Goal: Book appointment/travel/reservation

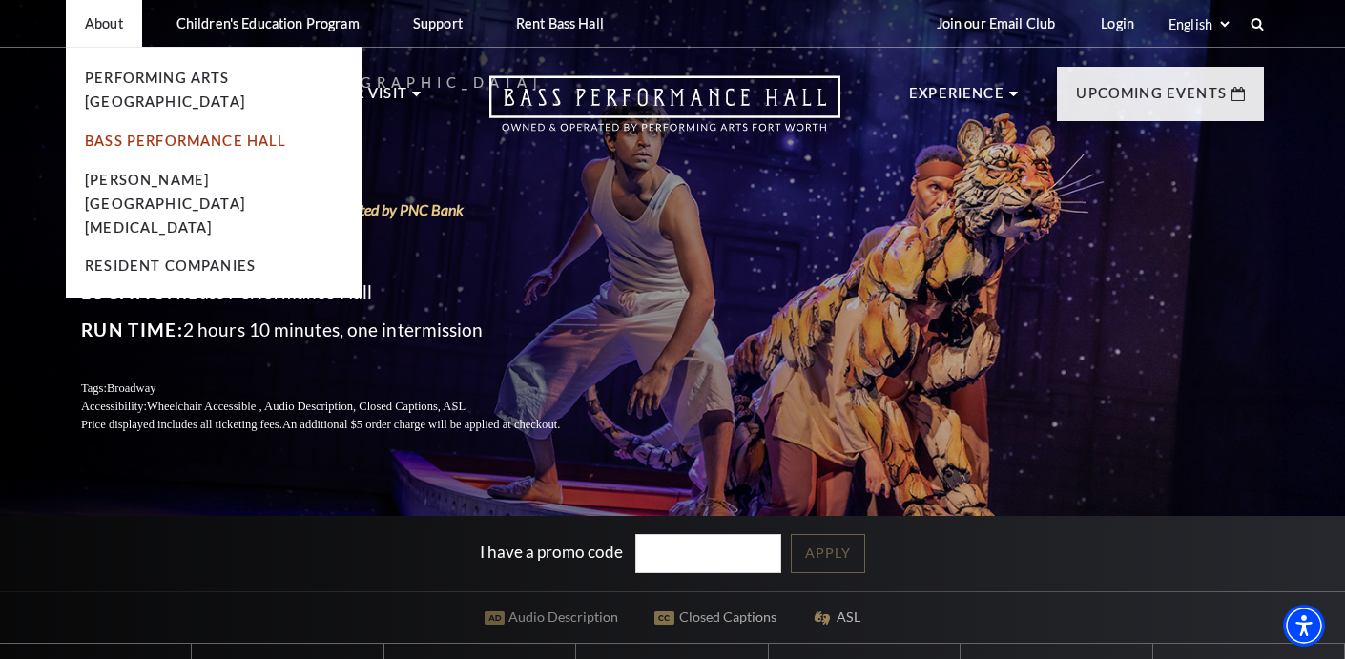
click at [126, 133] on link "Bass Performance Hall" at bounding box center [186, 141] width 202 height 16
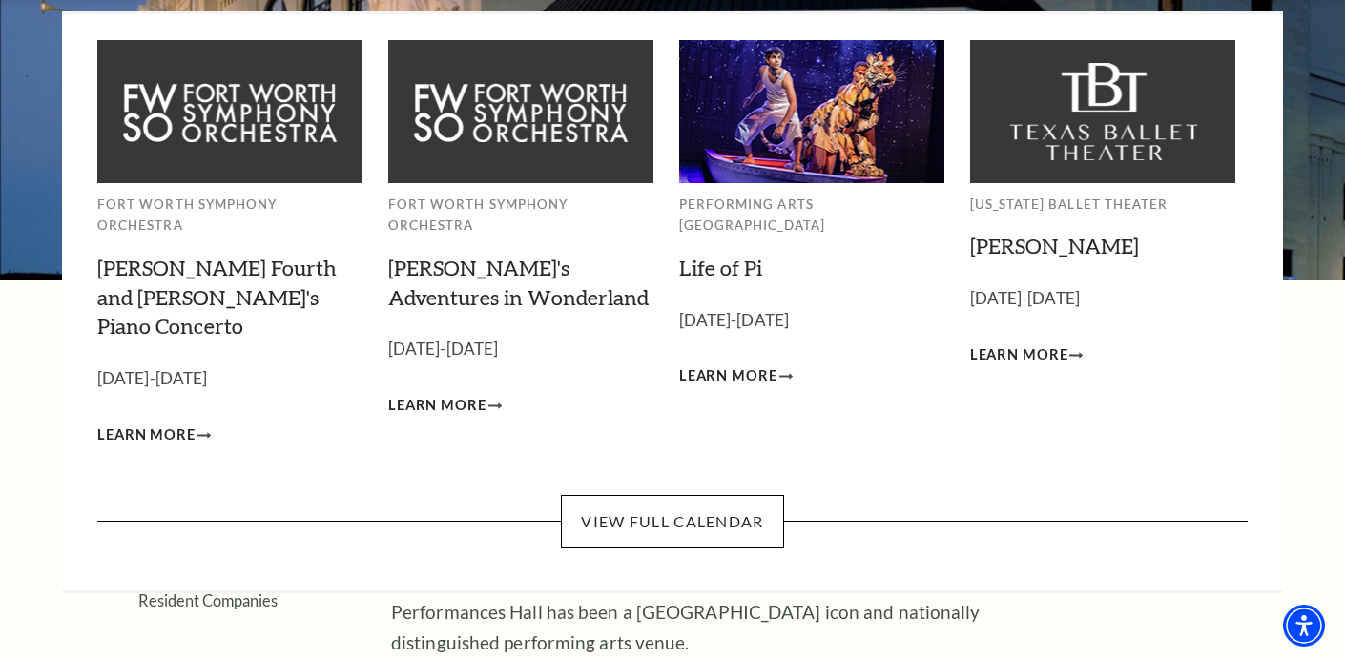
scroll to position [143, 0]
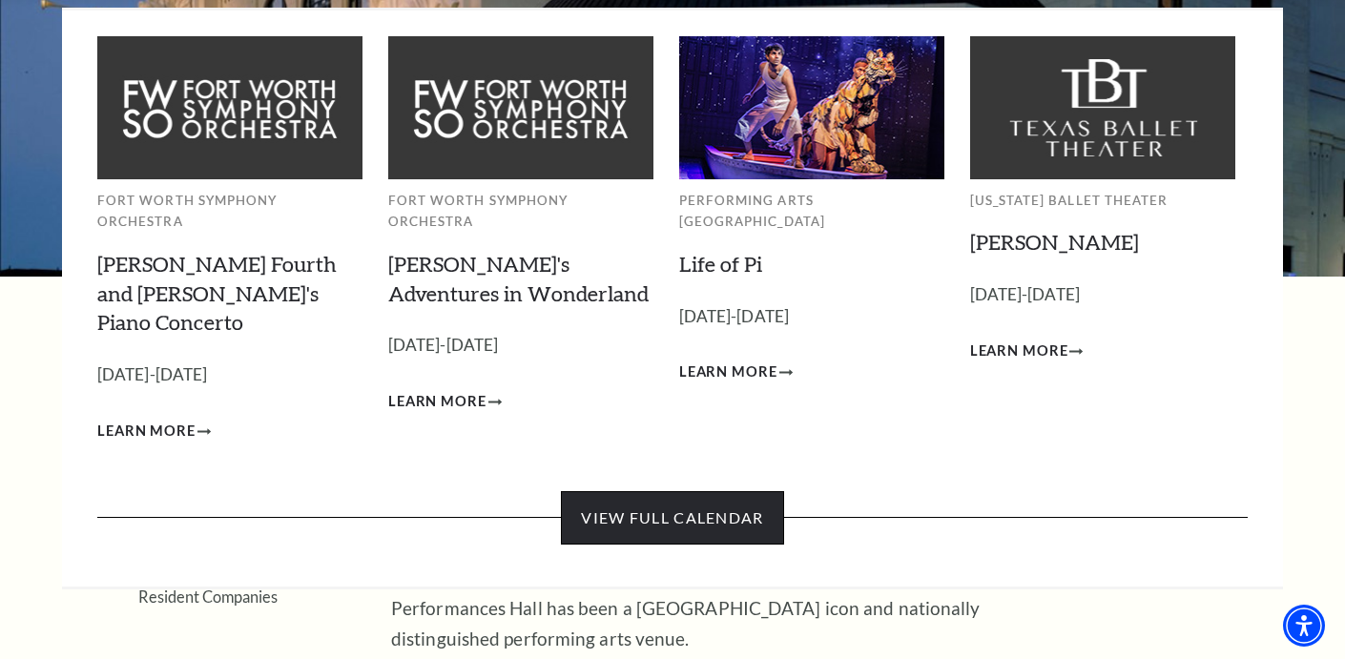
click at [722, 491] on link "View Full Calendar" at bounding box center [672, 517] width 222 height 53
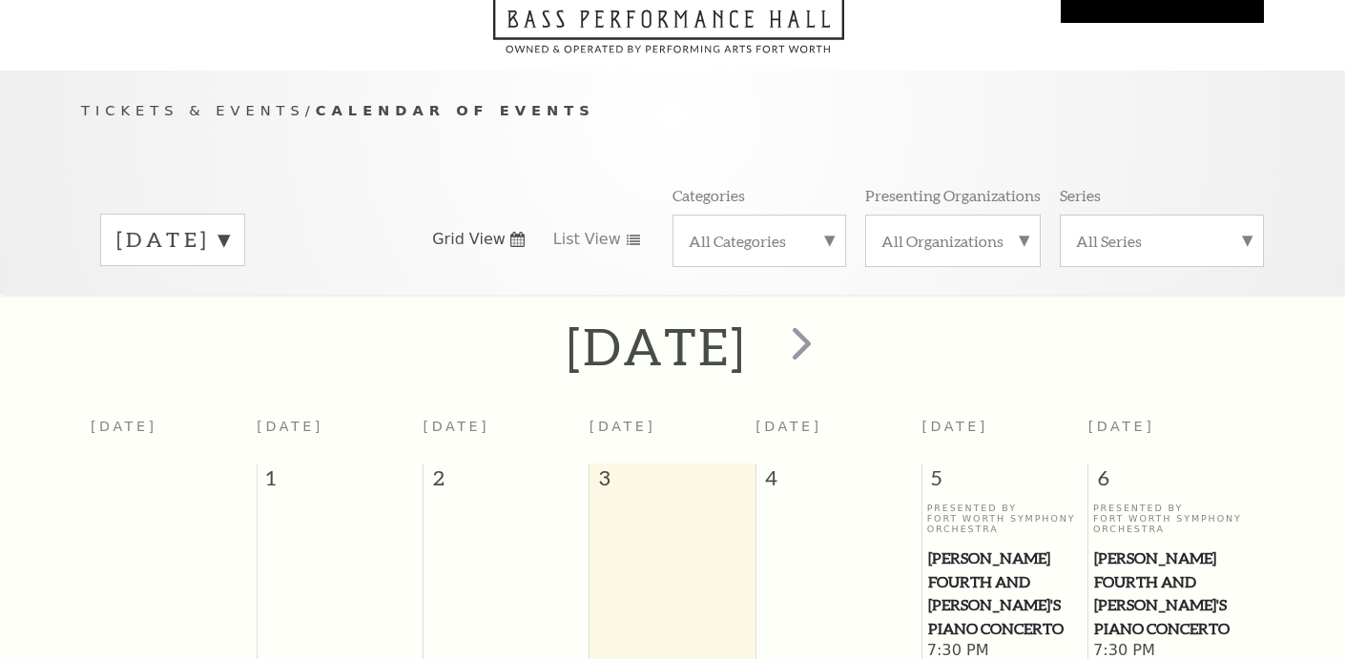
scroll to position [169, 0]
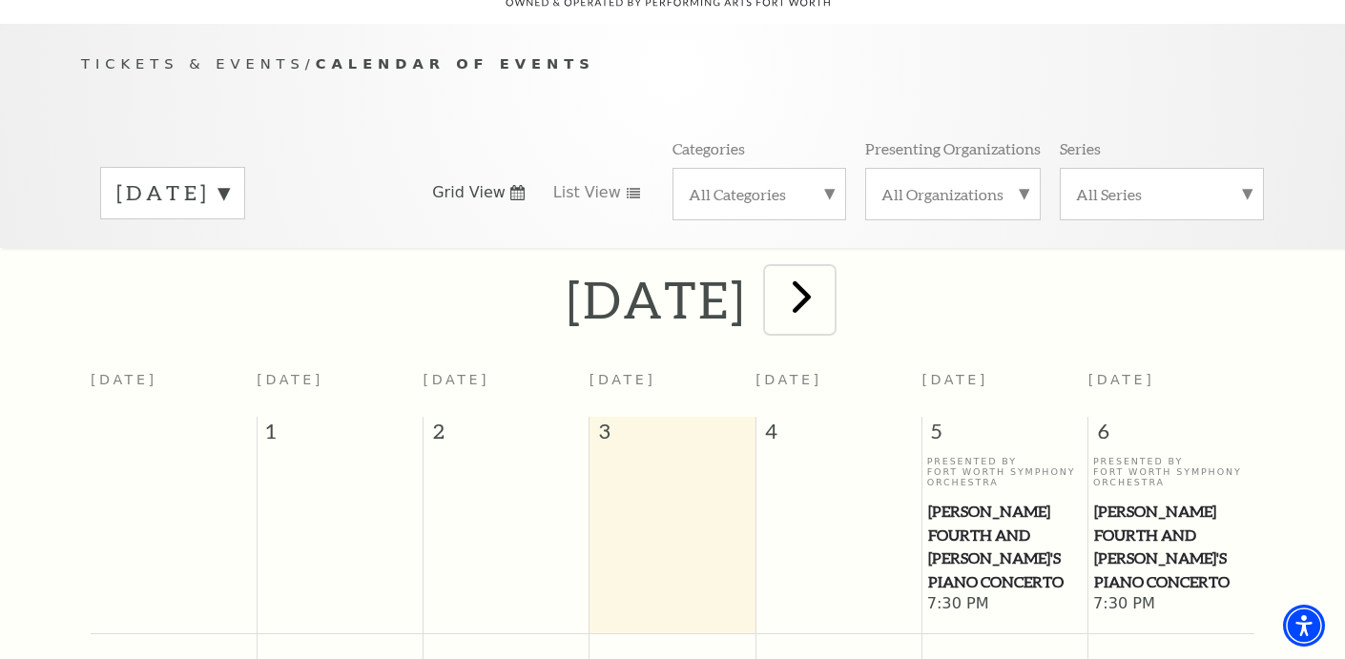
click at [829, 276] on span "next" at bounding box center [802, 296] width 54 height 54
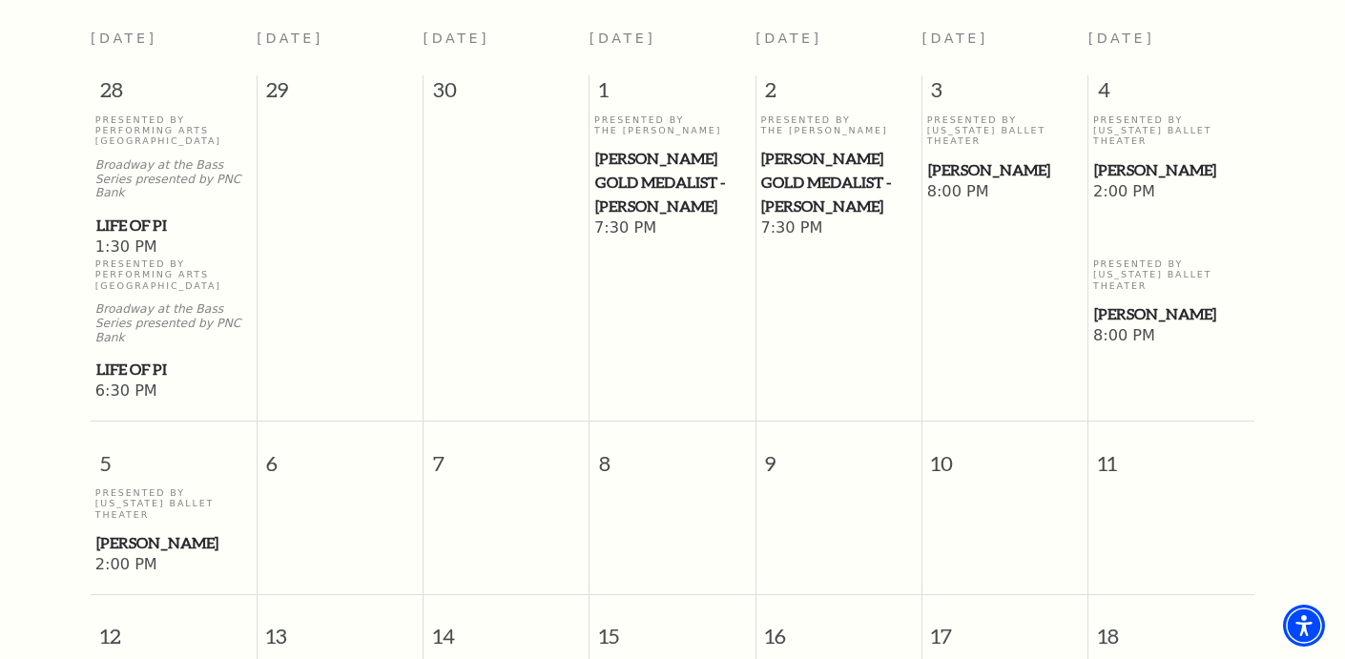
scroll to position [0, 0]
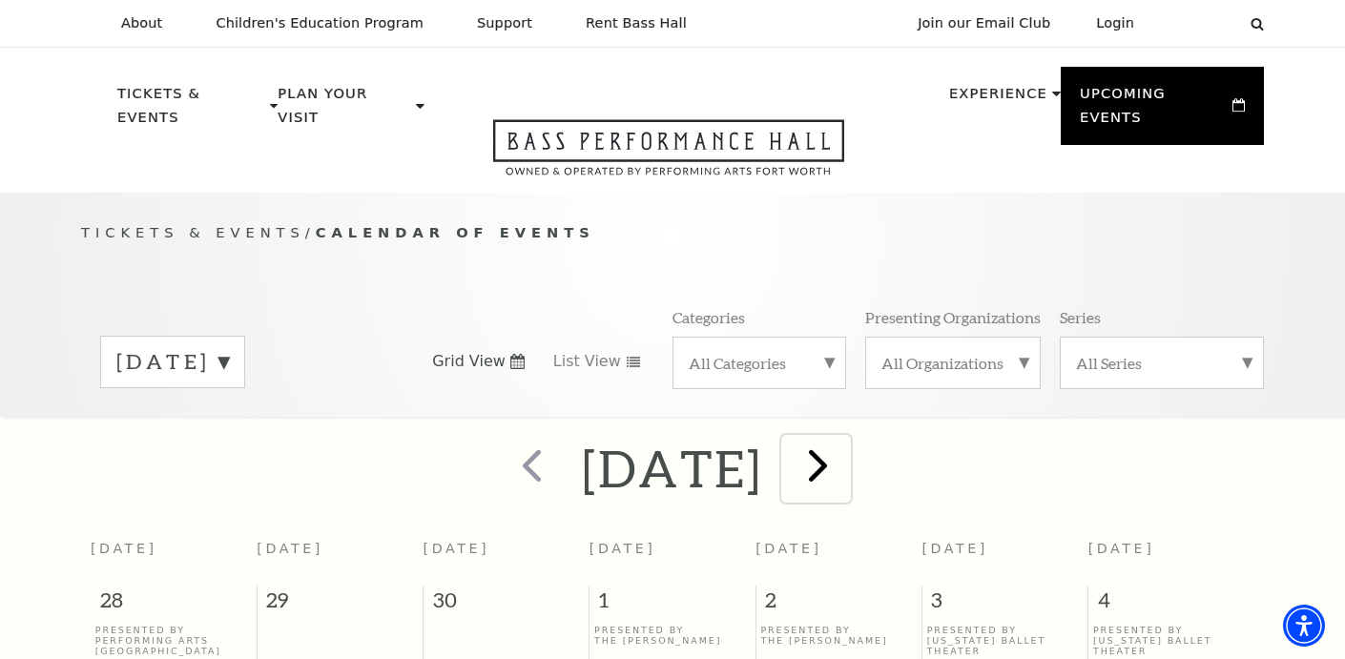
click at [845, 446] on span "next" at bounding box center [818, 465] width 54 height 54
click at [845, 438] on span "next" at bounding box center [818, 465] width 54 height 54
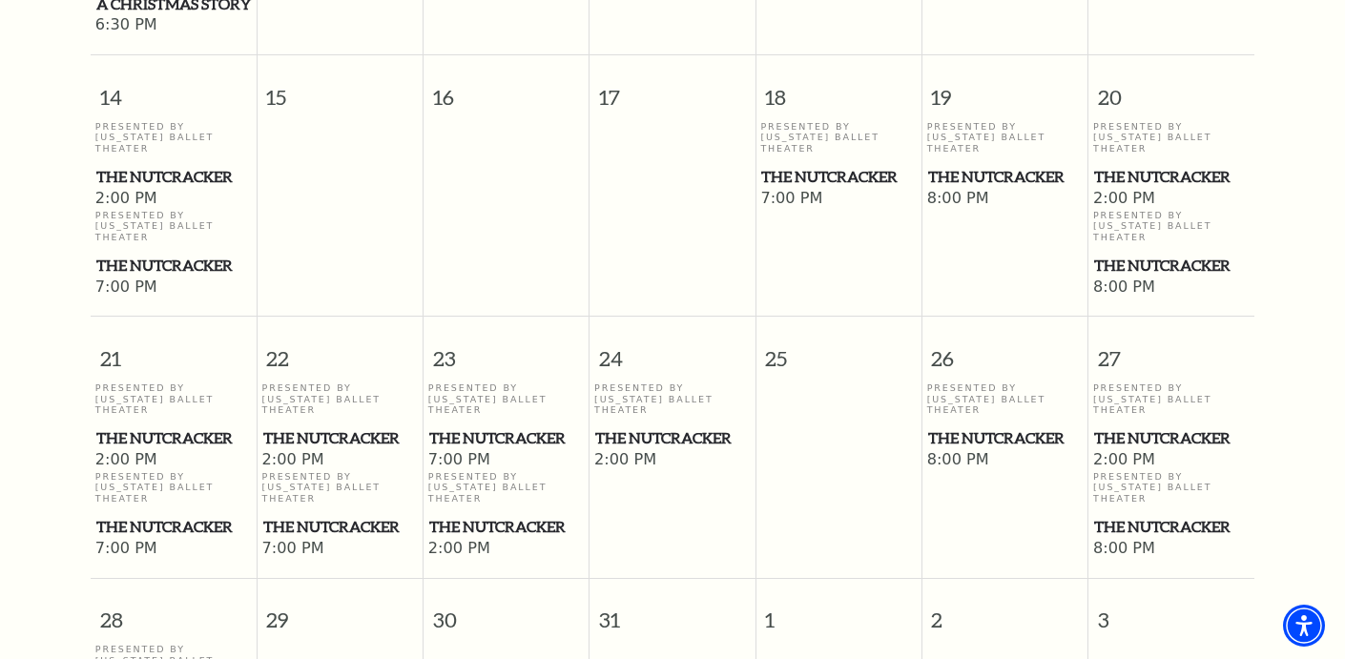
scroll to position [1327, 0]
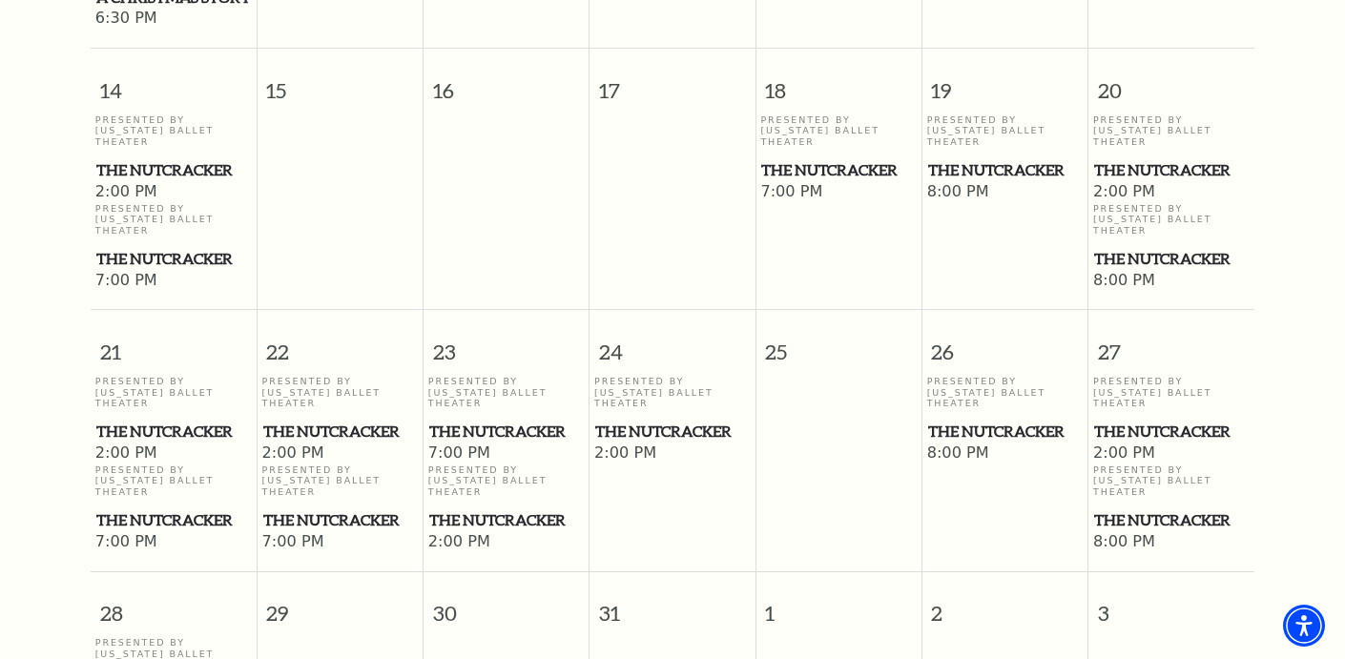
click at [1135, 158] on span "The Nutcracker" at bounding box center [1171, 170] width 155 height 24
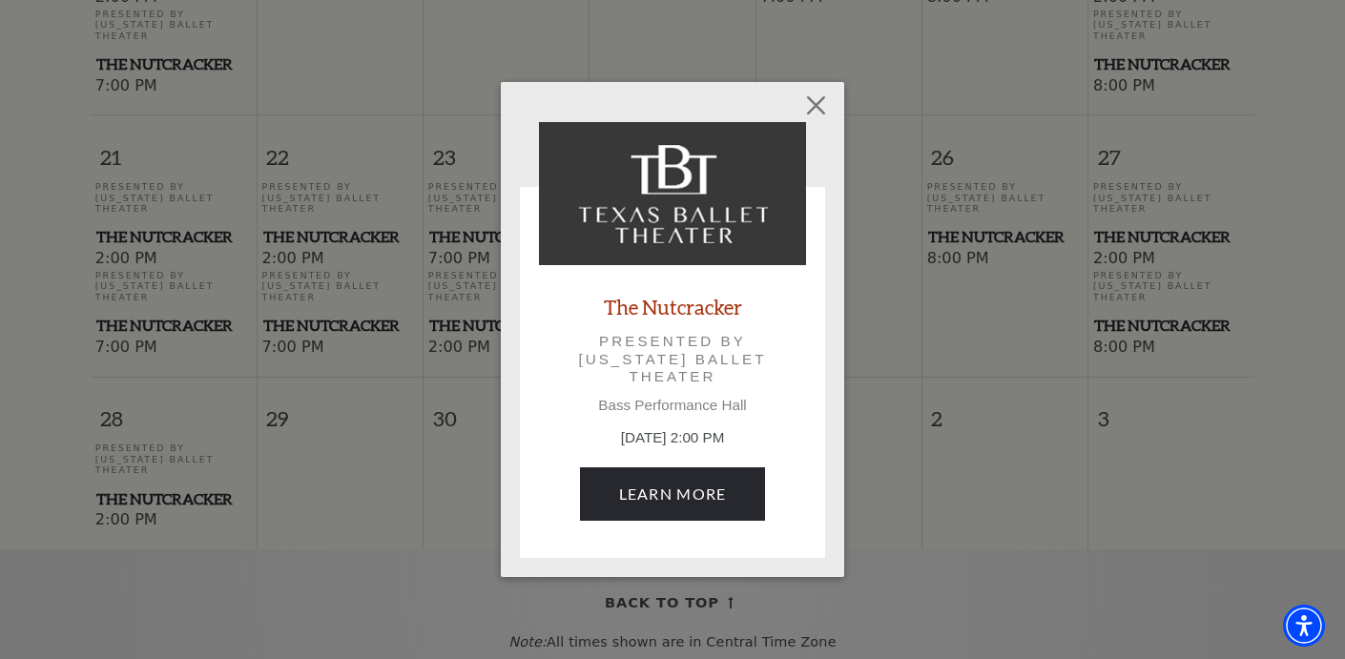
scroll to position [1529, 0]
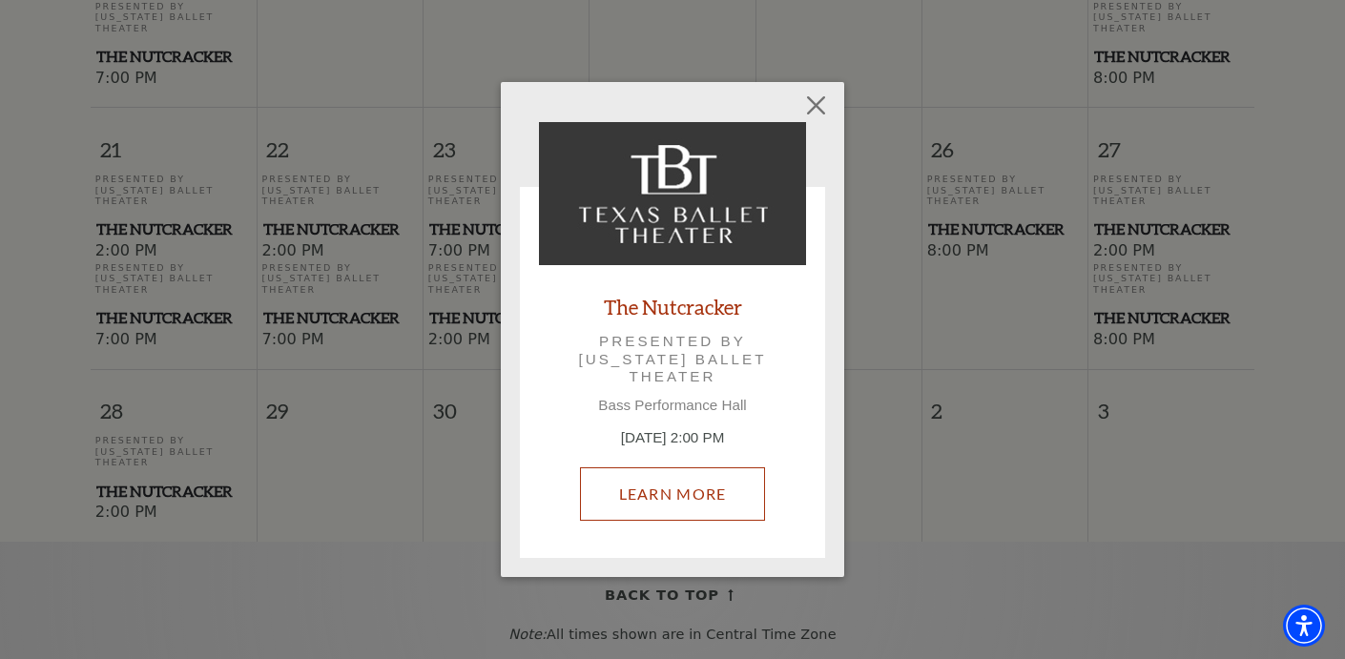
click at [685, 484] on link "Learn More" at bounding box center [673, 493] width 186 height 53
